Goal: Task Accomplishment & Management: Manage account settings

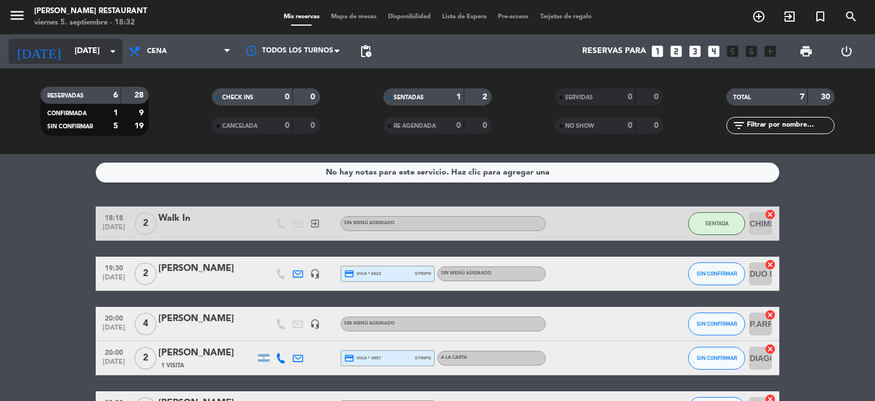
click at [69, 52] on input "vie. [DATE]" at bounding box center [123, 51] width 108 height 21
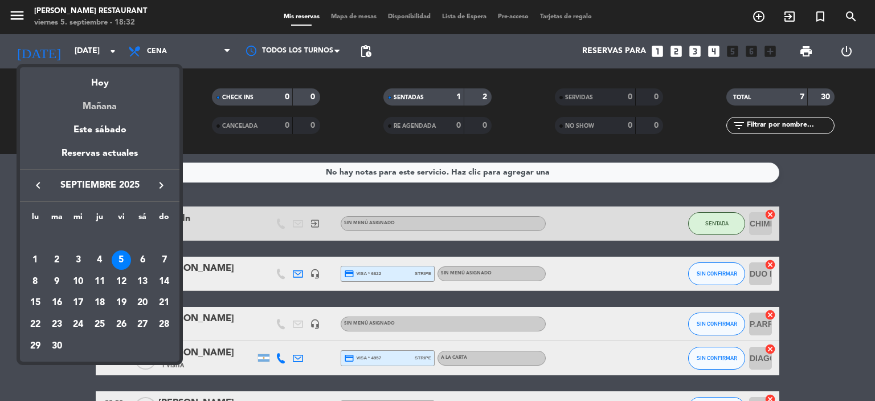
click at [96, 102] on div "Mañana" at bounding box center [100, 102] width 160 height 23
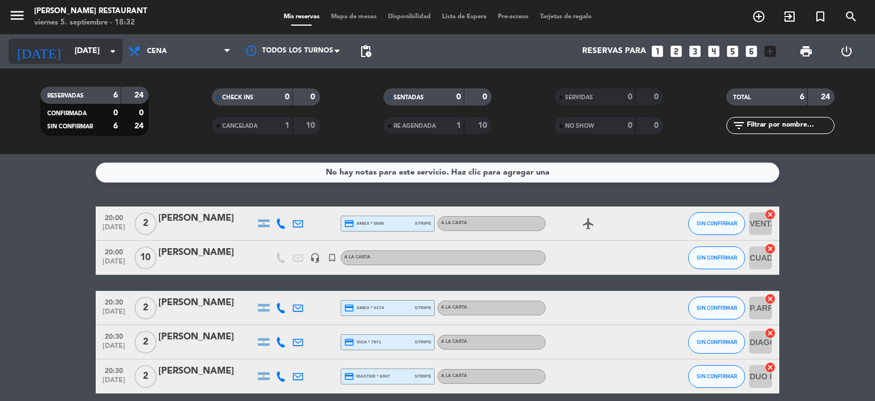
click at [83, 50] on input "sáb. 6 sep." at bounding box center [123, 51] width 108 height 21
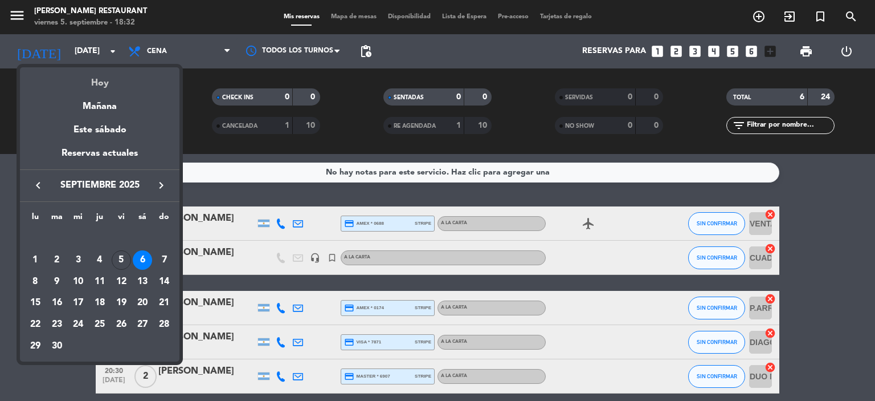
click at [98, 84] on div "Hoy" at bounding box center [100, 78] width 160 height 23
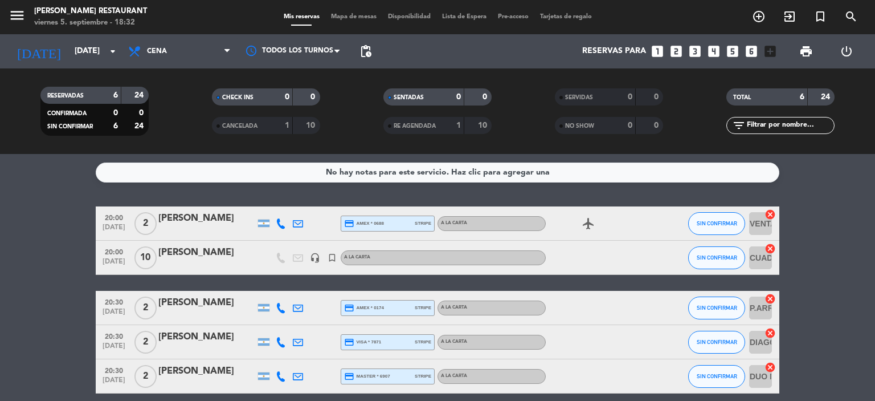
type input "vie. [DATE]"
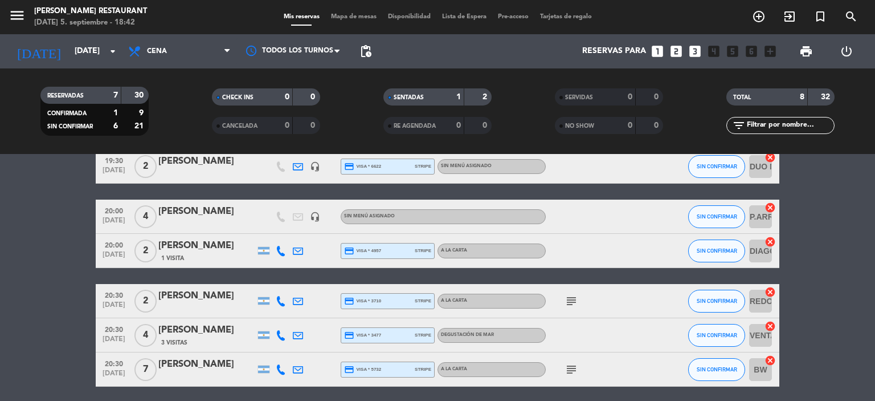
scroll to position [114, 0]
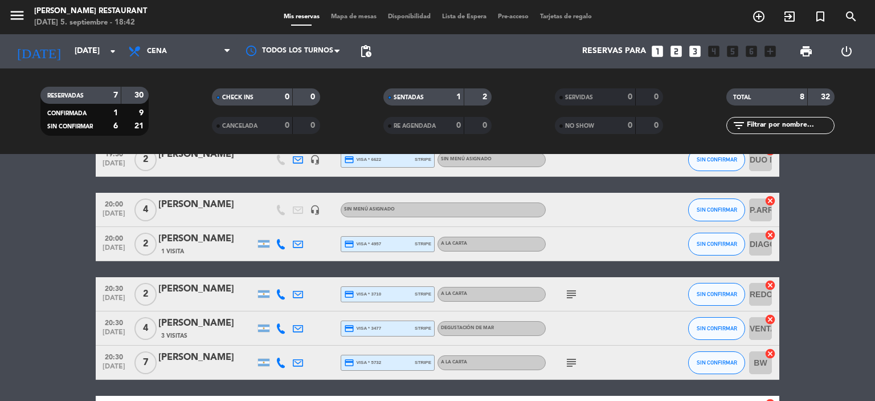
click at [574, 289] on icon "subject" at bounding box center [572, 294] width 14 height 14
click at [30, 327] on bookings-row "18:18 sep. 5 2 Walk In exit_to_app Sin menú asignado SENTADA CHIMENEA cancel 19…" at bounding box center [437, 260] width 875 height 337
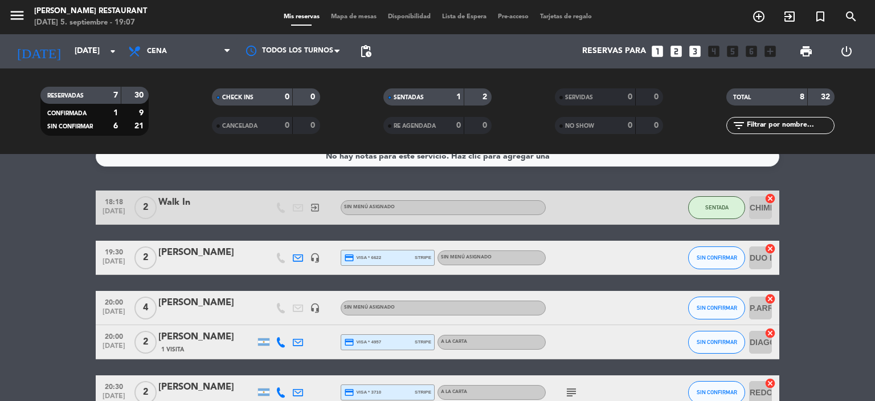
scroll to position [0, 0]
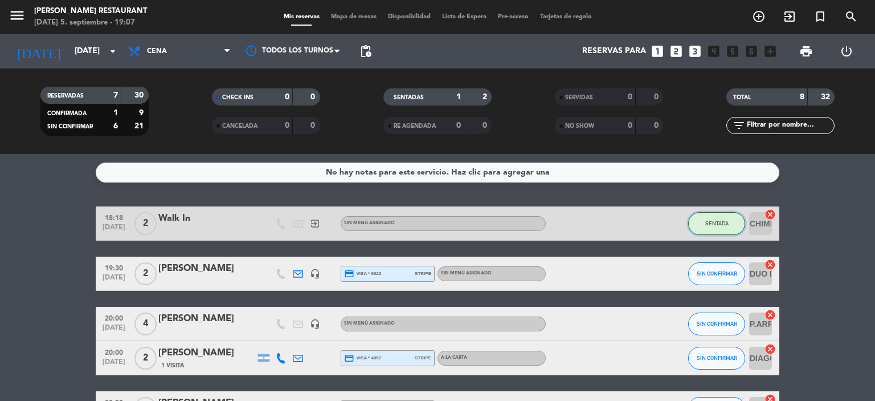
click at [711, 222] on span "SENTADA" at bounding box center [716, 223] width 23 height 6
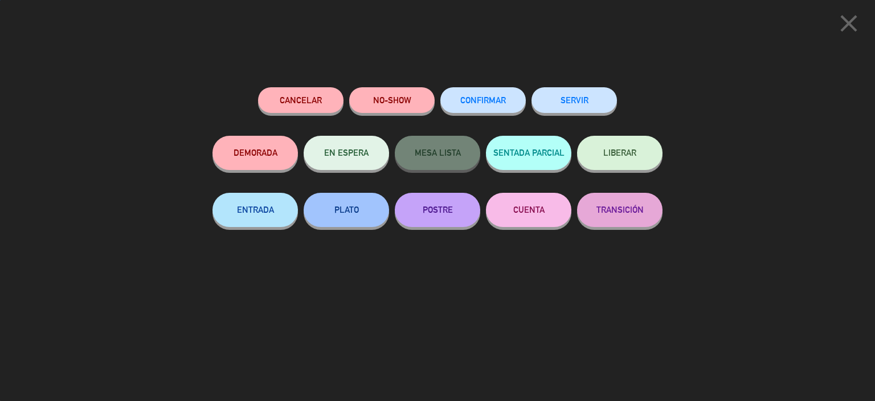
click at [603, 100] on button "SERVIR" at bounding box center [574, 100] width 85 height 26
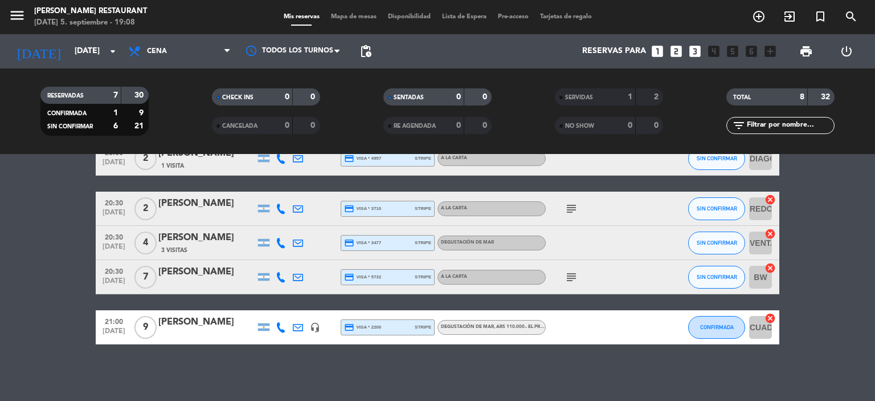
scroll to position [93, 0]
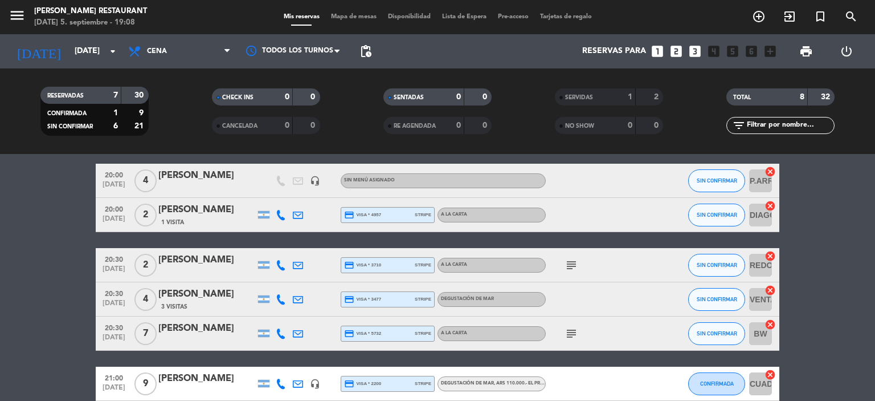
click at [285, 385] on icon at bounding box center [281, 383] width 10 height 10
click at [262, 364] on span "Copiar" at bounding box center [270, 364] width 24 height 12
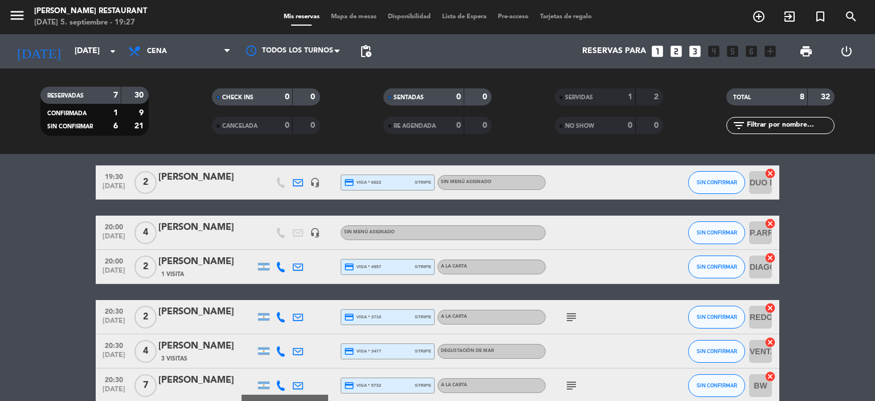
scroll to position [36, 0]
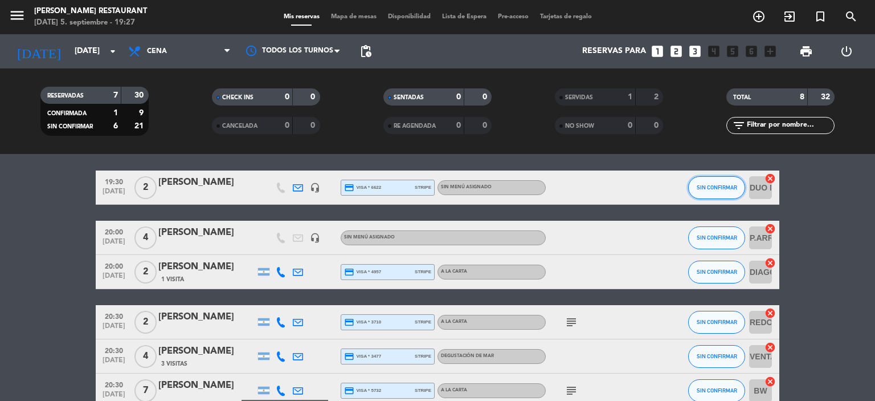
click at [727, 186] on span "SIN CONFIRMAR" at bounding box center [717, 187] width 40 height 6
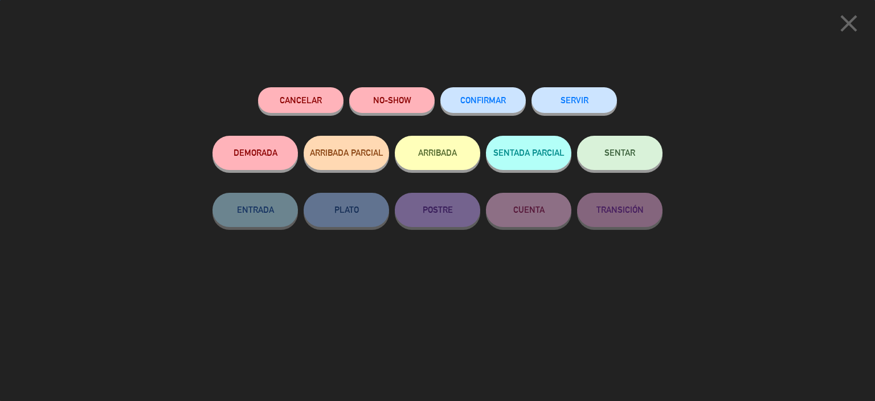
click at [633, 150] on span "SENTAR" at bounding box center [620, 153] width 31 height 10
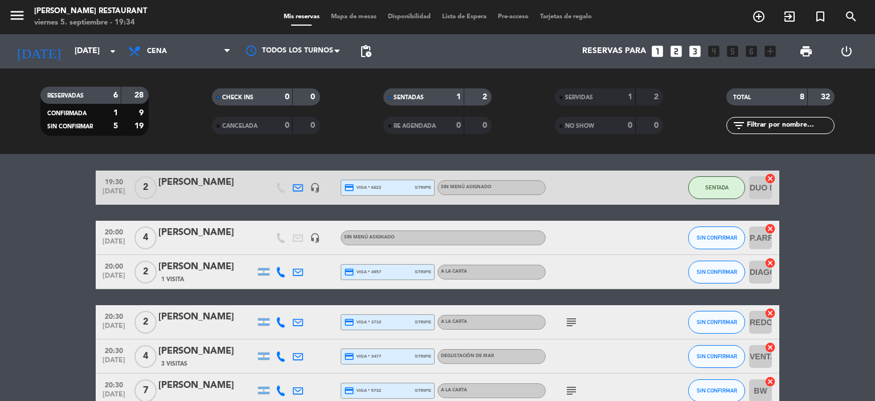
click at [299, 186] on icon at bounding box center [298, 187] width 10 height 10
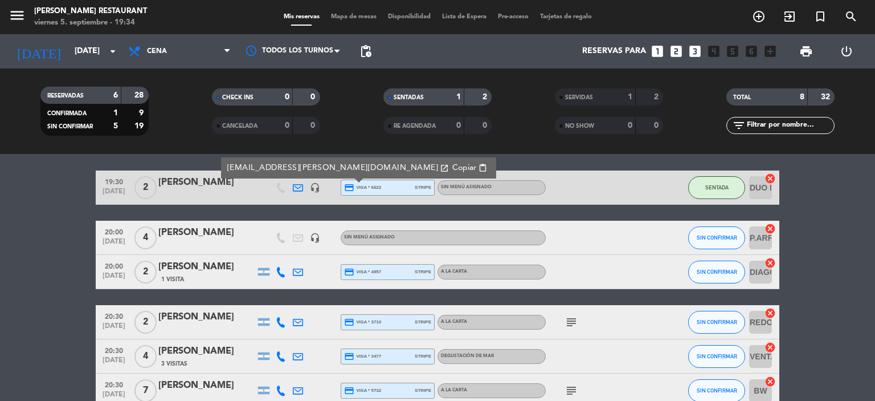
click at [30, 202] on bookings-row "19:30 sep. 5 2 aude cassan aude.cassan@hotmail.fr open_in_new Copiar content_pa…" at bounding box center [437, 313] width 875 height 287
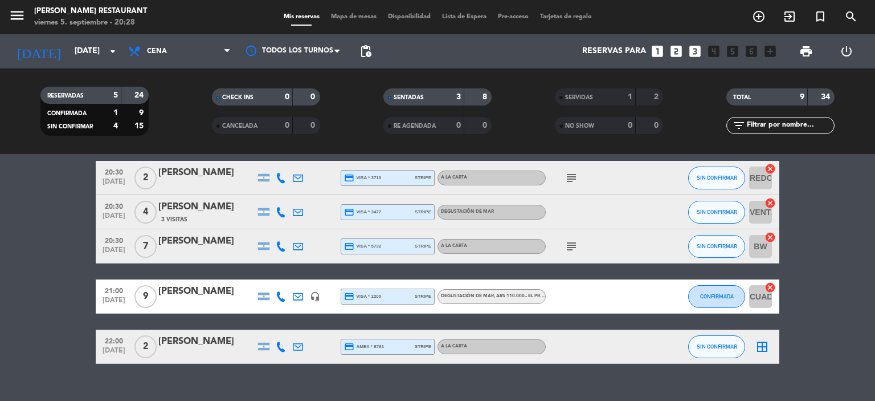
scroll to position [199, 0]
